Goal: Download file/media

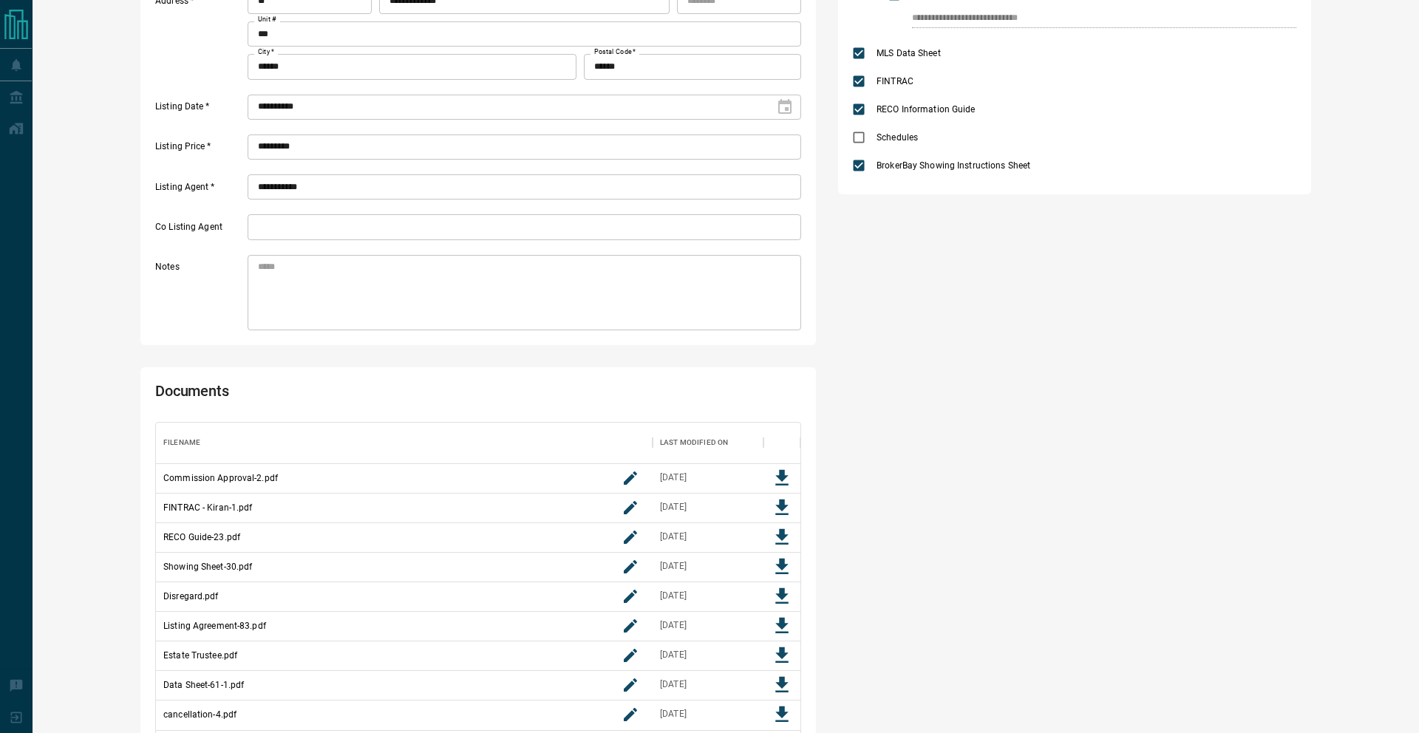
scroll to position [386, 0]
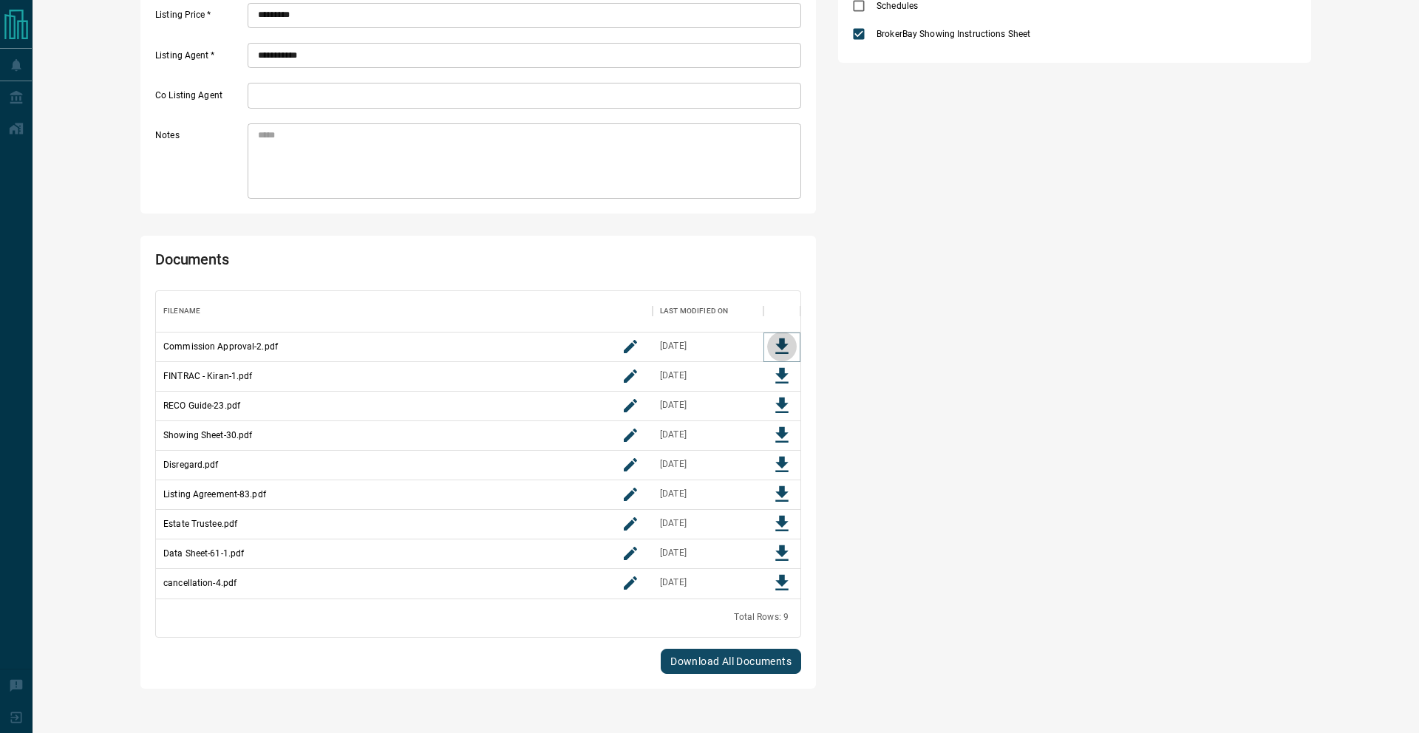
click at [782, 344] on icon "Download File" at bounding box center [781, 346] width 13 height 16
click at [778, 372] on icon "Download File" at bounding box center [782, 376] width 22 height 22
click at [778, 400] on icon "Download File" at bounding box center [782, 406] width 22 height 22
click at [779, 425] on icon "Download File" at bounding box center [782, 435] width 22 height 22
click at [781, 530] on icon "Download File" at bounding box center [781, 524] width 13 height 16
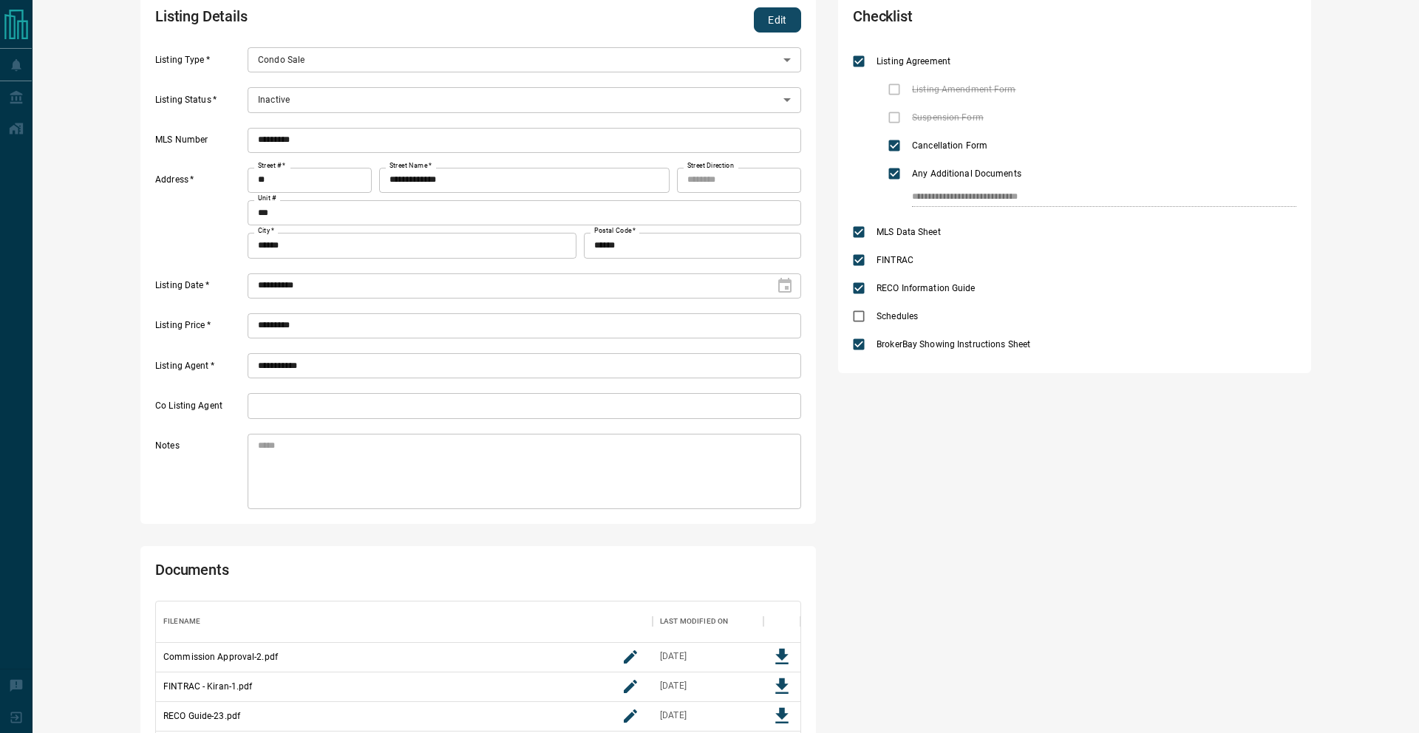
scroll to position [63, 0]
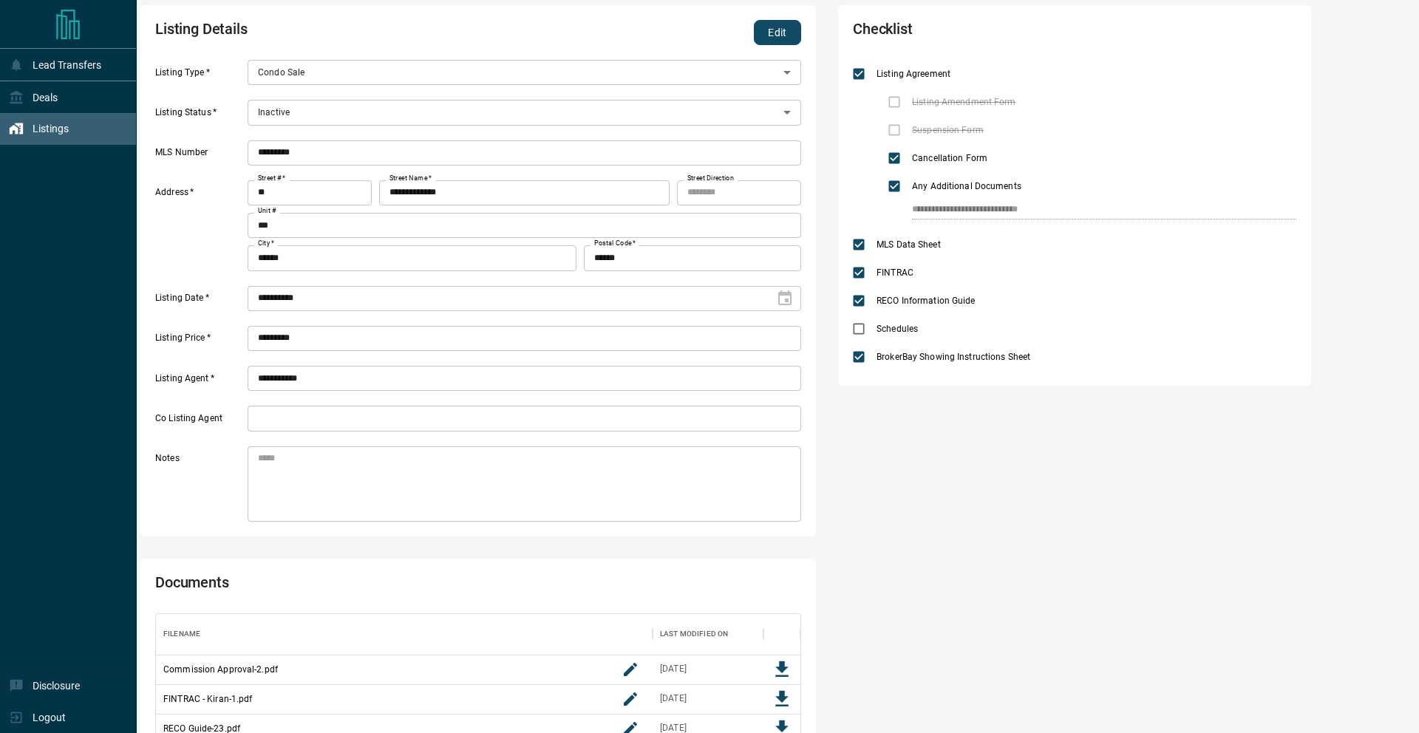
click at [9, 120] on div "Listings" at bounding box center [39, 129] width 60 height 24
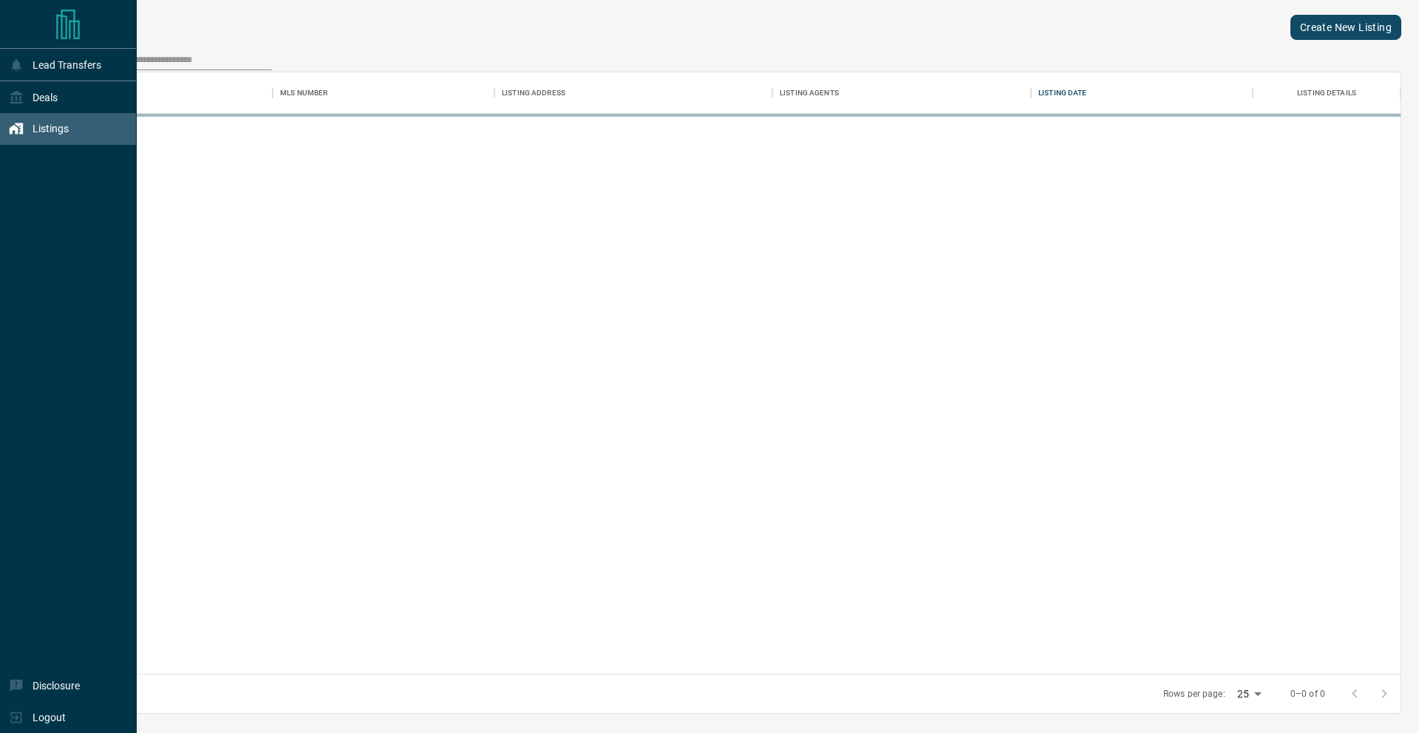
scroll to position [601, 1349]
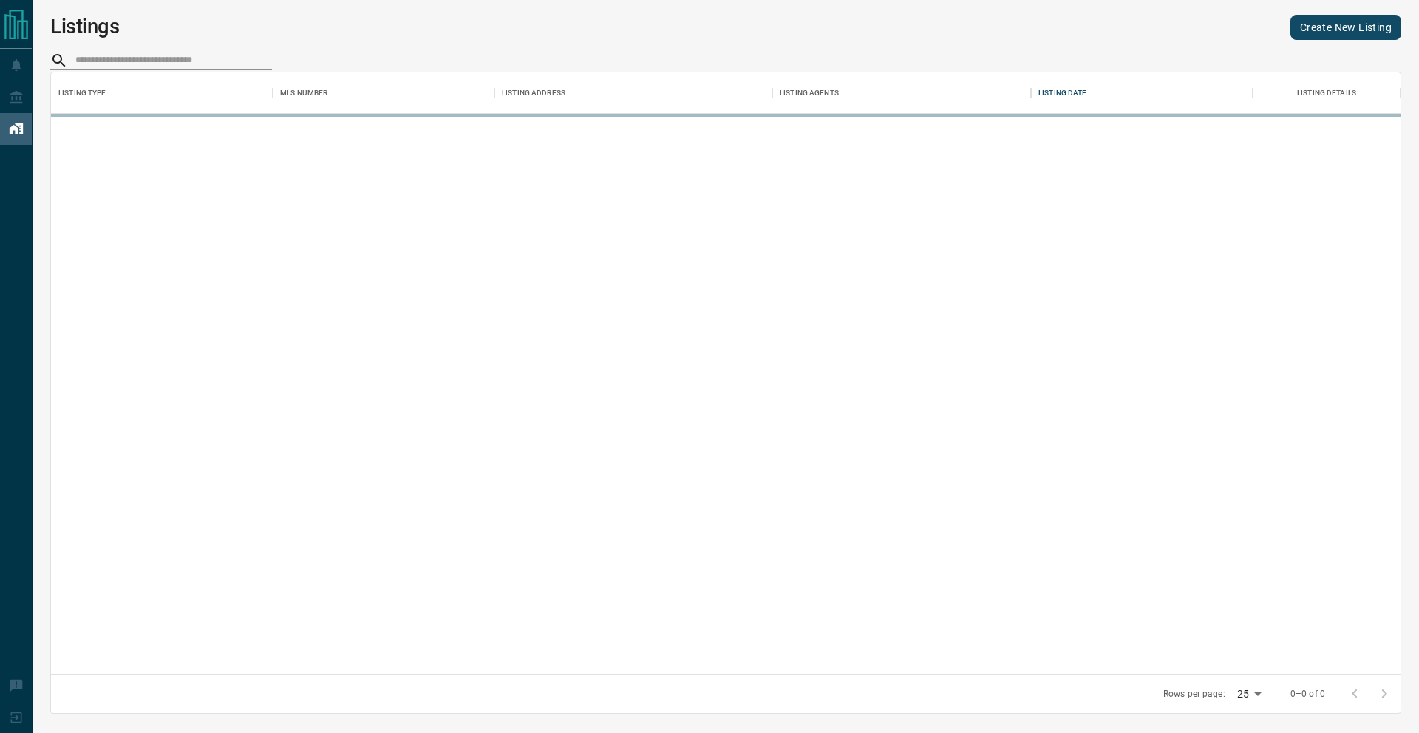
click at [147, 45] on div "Listings Create New Listing Listing Type MLS Number Listing Address Listing Age…" at bounding box center [726, 354] width 1386 height 708
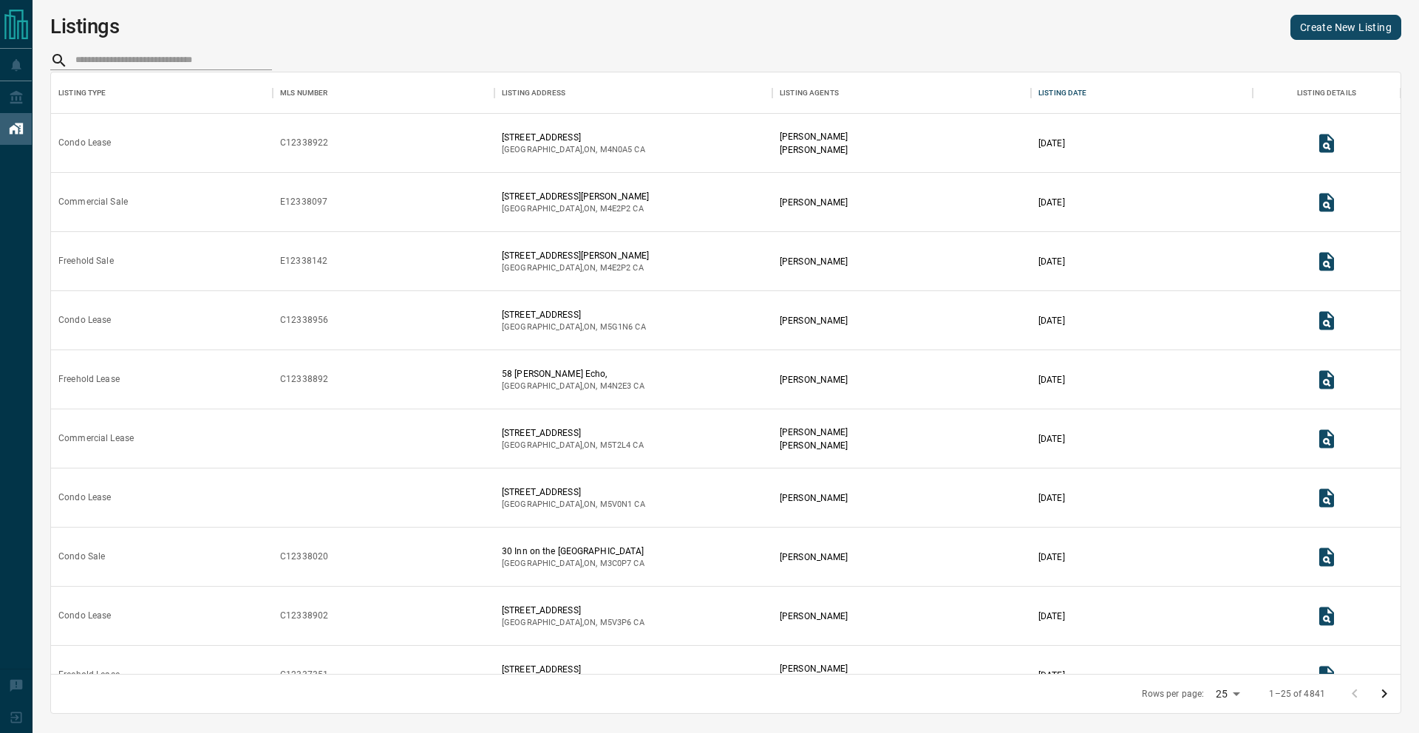
click at [158, 60] on input "search" at bounding box center [173, 60] width 197 height 19
paste input "*********"
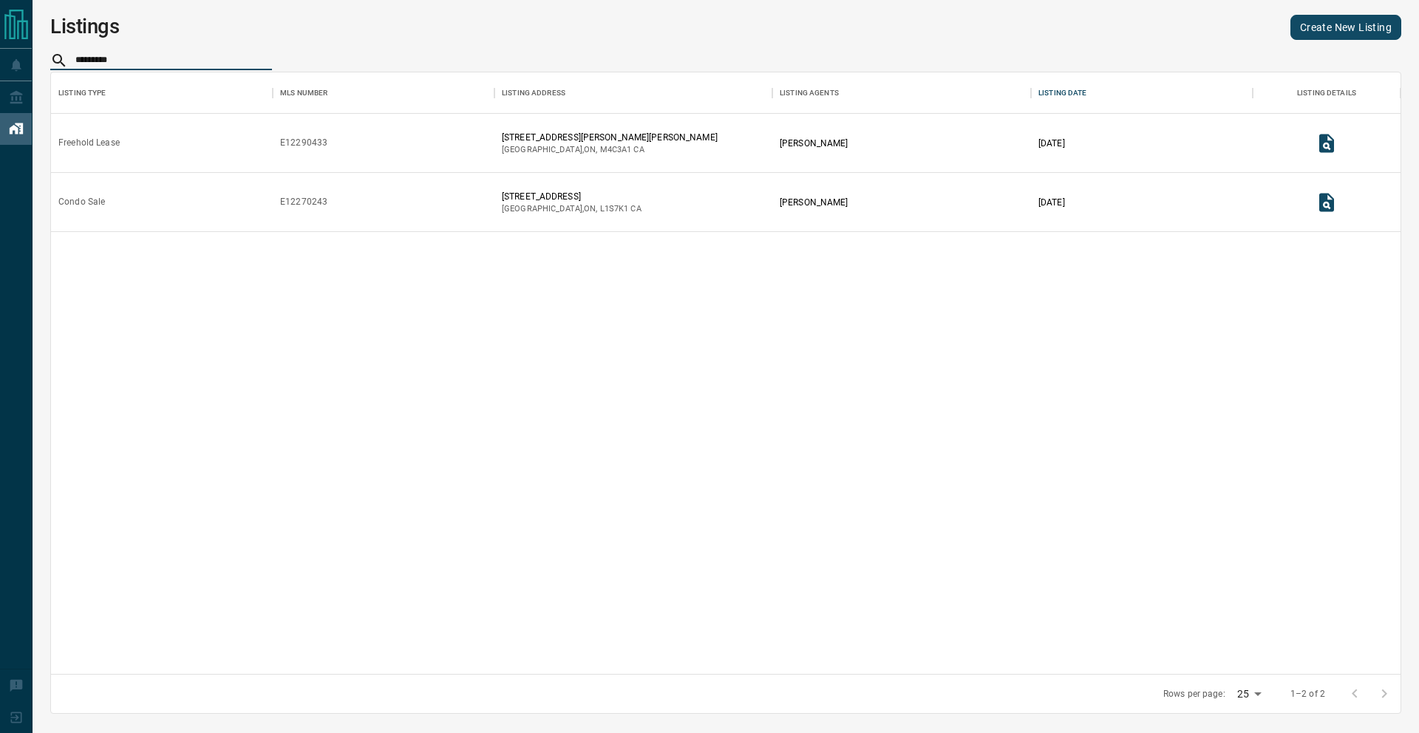
type input "*********"
click at [1320, 199] on icon "View Listing Details" at bounding box center [1326, 202] width 15 height 18
